Goal: Task Accomplishment & Management: Manage account settings

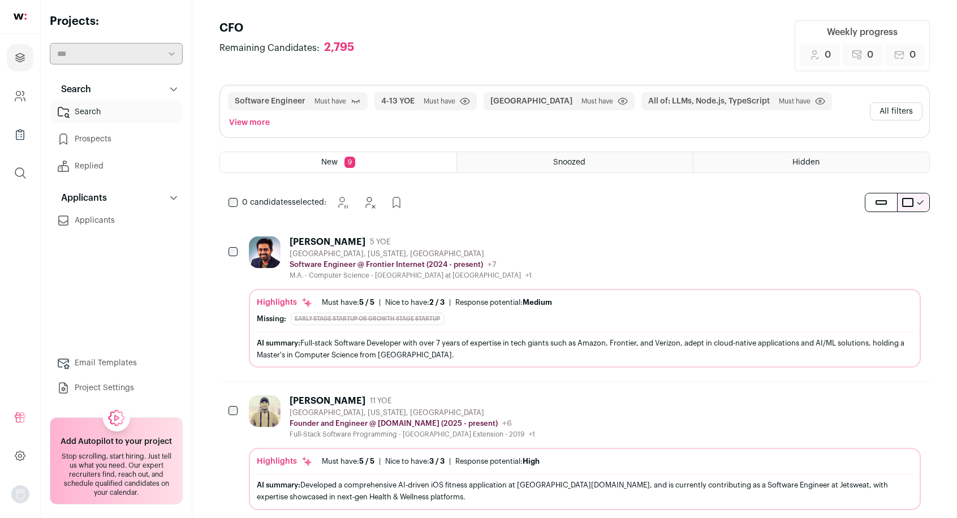
scroll to position [681, 0]
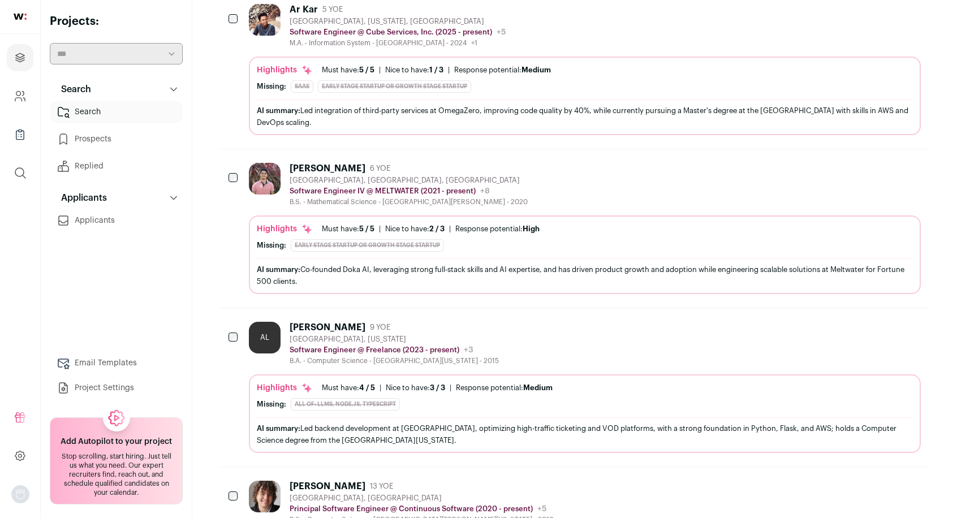
click at [882, 163] on icon "Hide" at bounding box center [882, 168] width 9 height 11
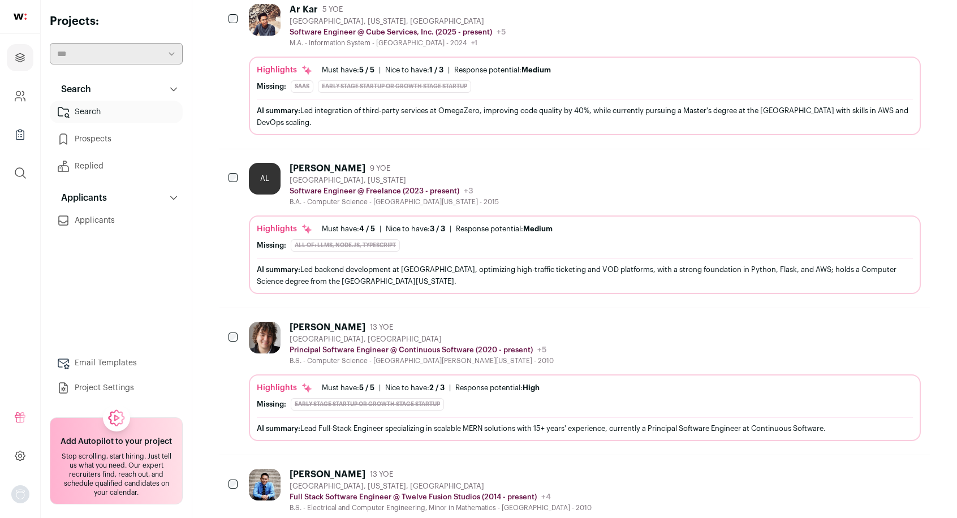
click at [883, 163] on icon "Hide" at bounding box center [882, 168] width 9 height 11
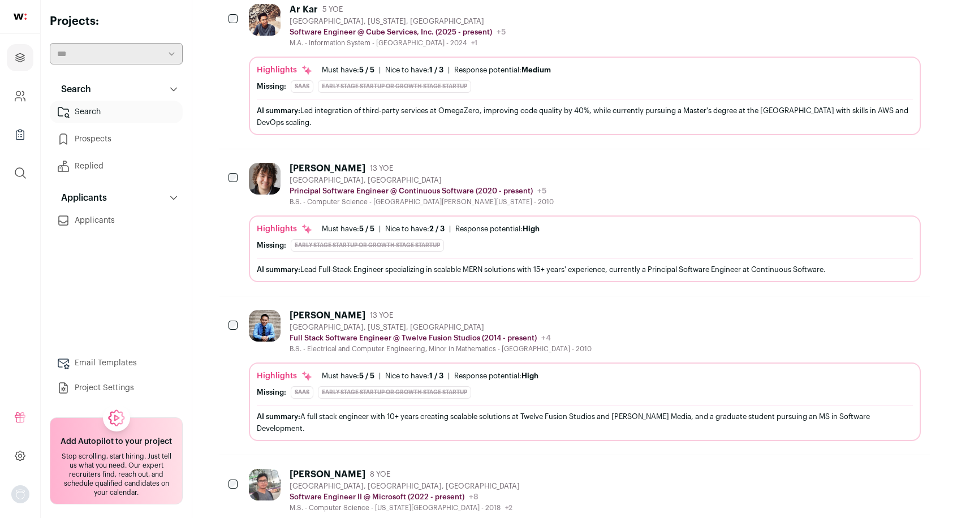
click at [875, 161] on icon "Hide" at bounding box center [881, 168] width 14 height 14
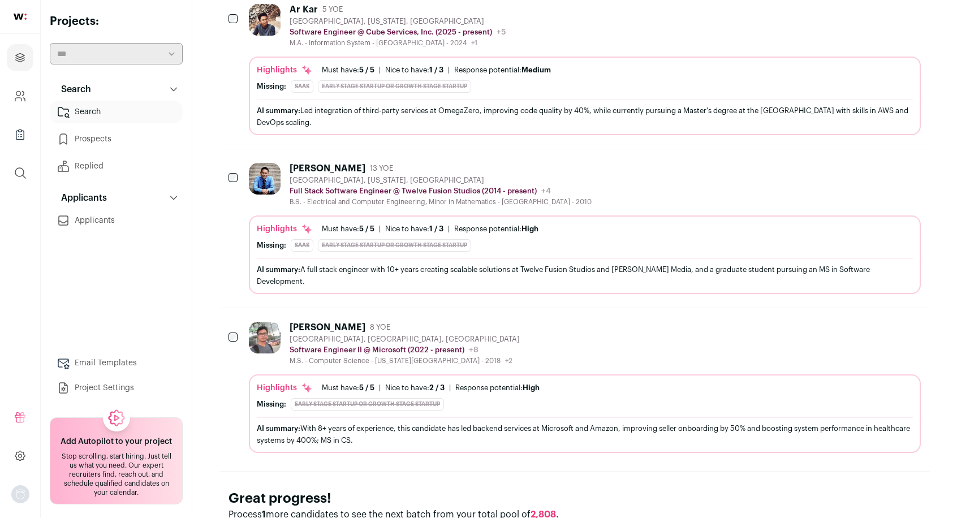
click at [883, 163] on icon "Hide" at bounding box center [882, 168] width 9 height 11
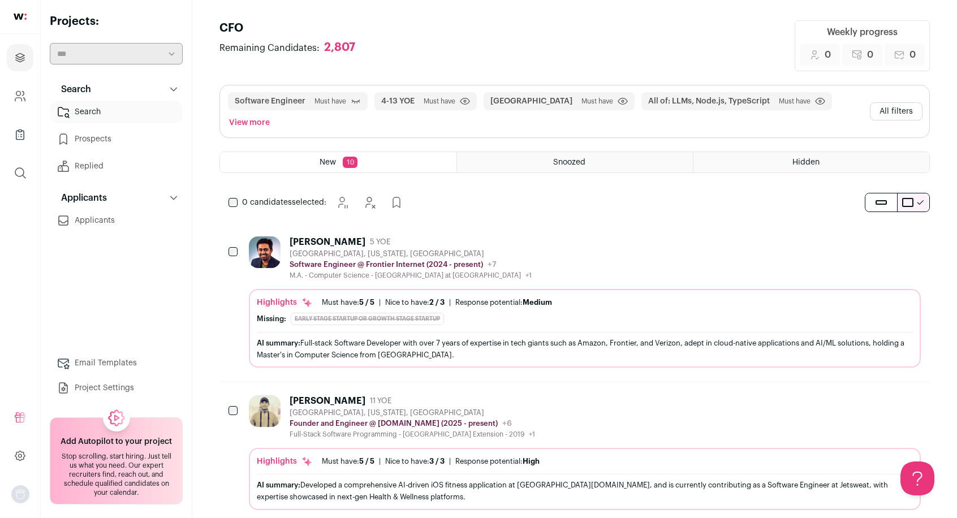
click at [878, 235] on icon "Hide" at bounding box center [881, 242] width 14 height 14
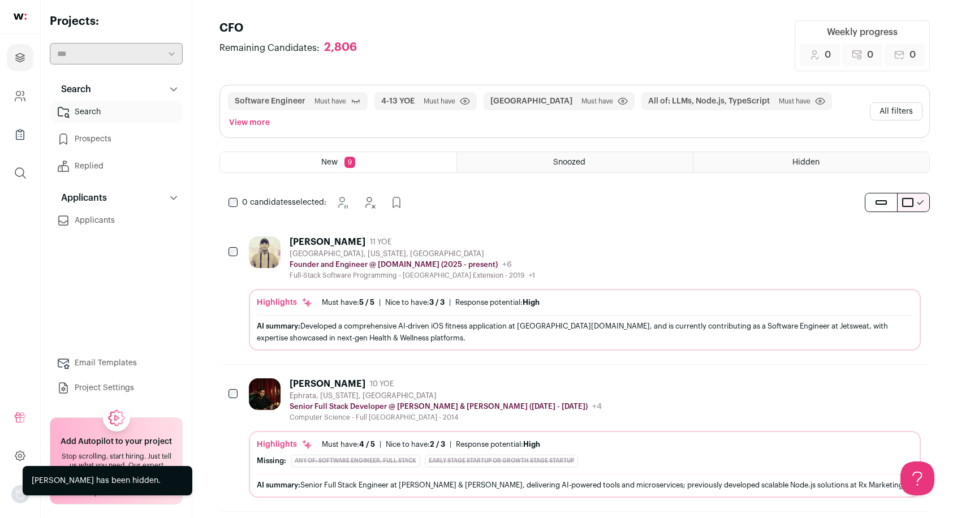
click at [878, 235] on icon "Hide" at bounding box center [881, 242] width 14 height 14
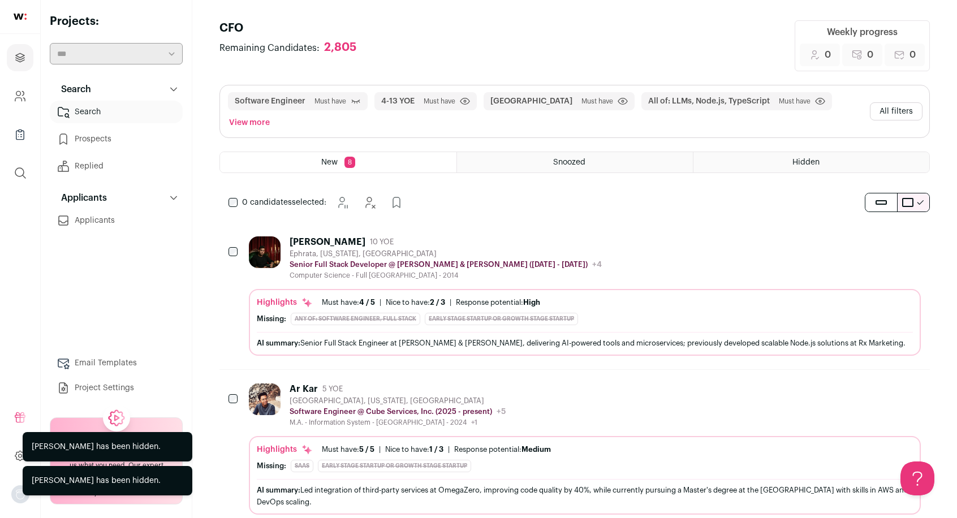
click at [880, 235] on icon "Hide" at bounding box center [881, 242] width 14 height 14
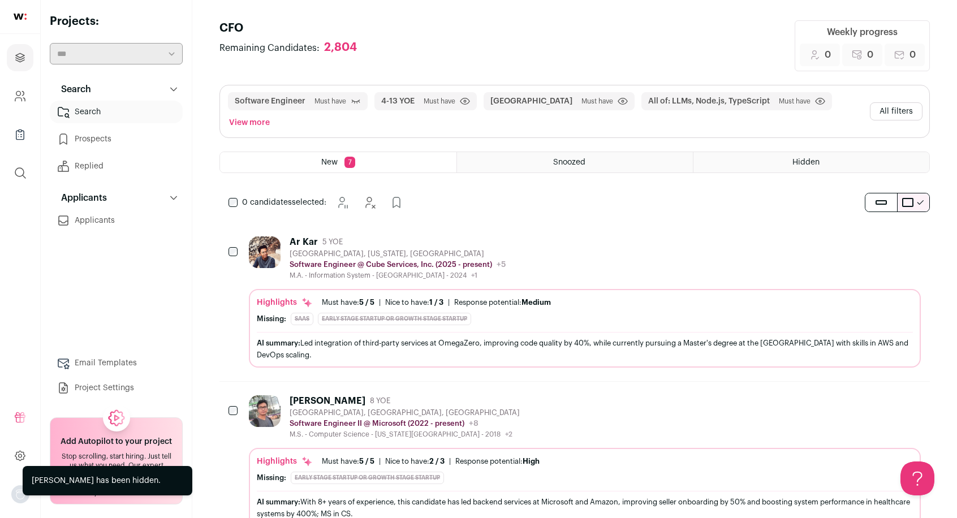
click at [880, 235] on icon "Hide" at bounding box center [881, 242] width 14 height 14
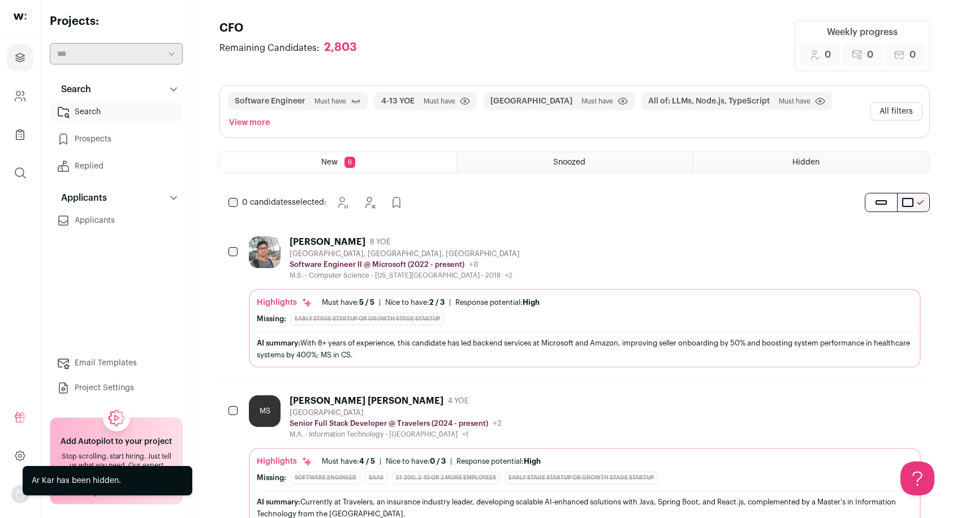
click at [880, 235] on icon "Hide" at bounding box center [881, 242] width 14 height 14
